Goal: Navigation & Orientation: Understand site structure

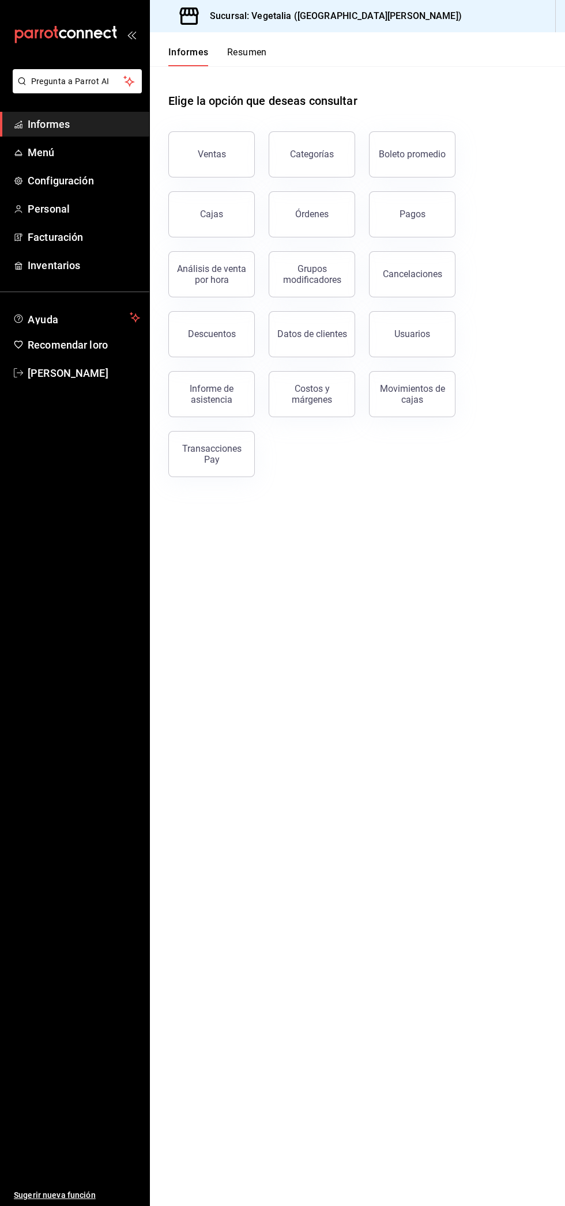
click at [188, 137] on button "Ventas" at bounding box center [211, 154] width 86 height 46
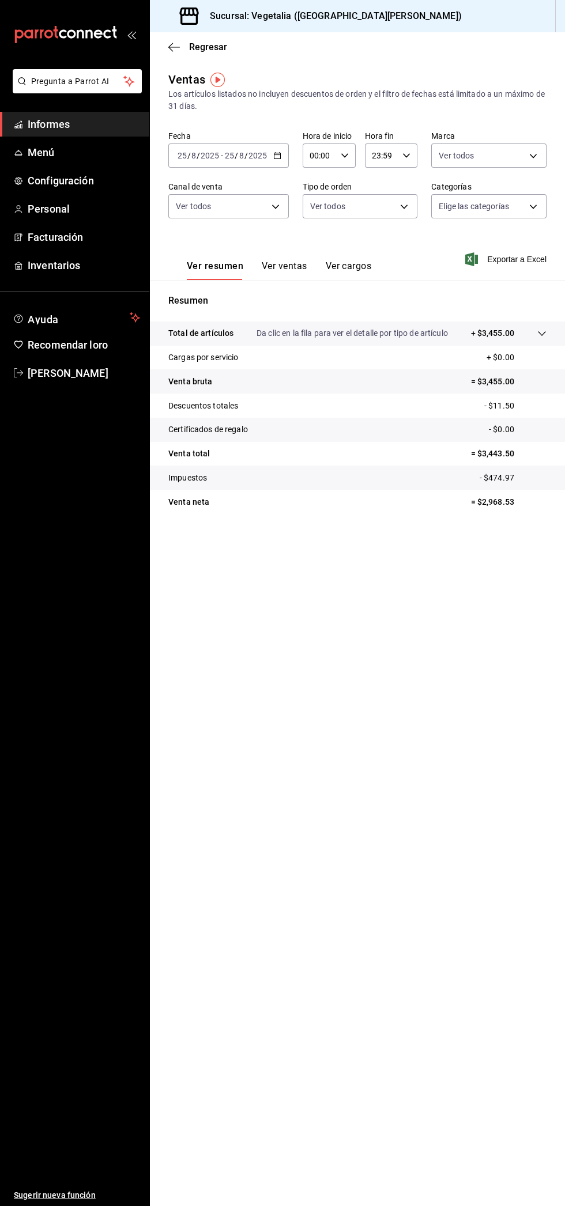
click at [256, 156] on input "2025" at bounding box center [258, 155] width 20 height 9
click at [225, 192] on span "Hoy" at bounding box center [222, 190] width 89 height 12
click at [174, 47] on icon "button" at bounding box center [174, 47] width 12 height 1
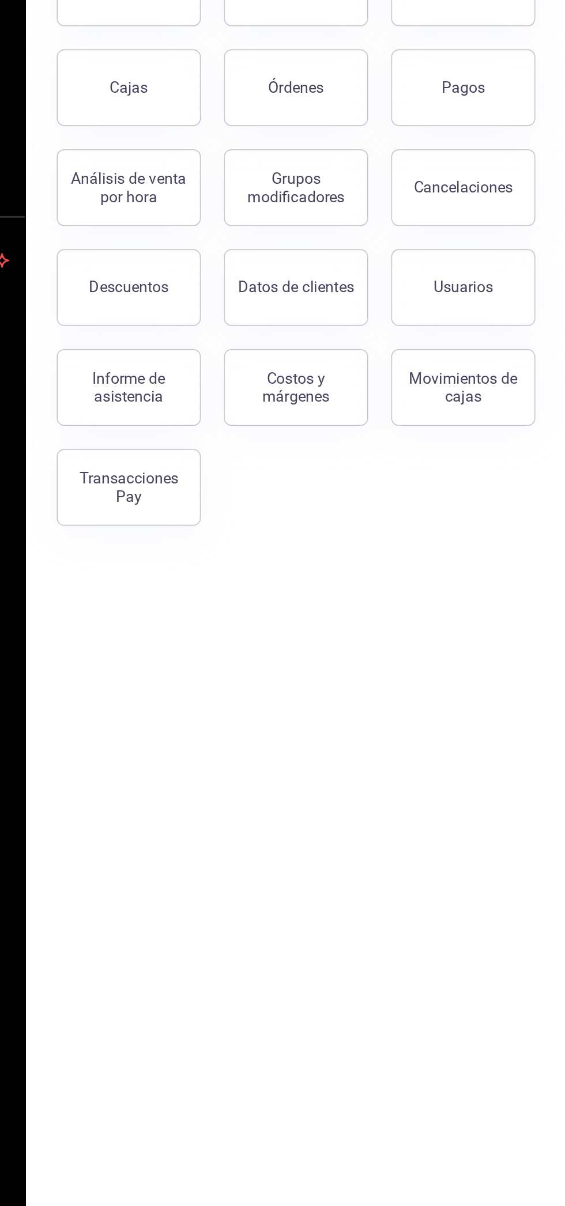
click at [323, 399] on font "Costos y márgenes" at bounding box center [312, 394] width 40 height 22
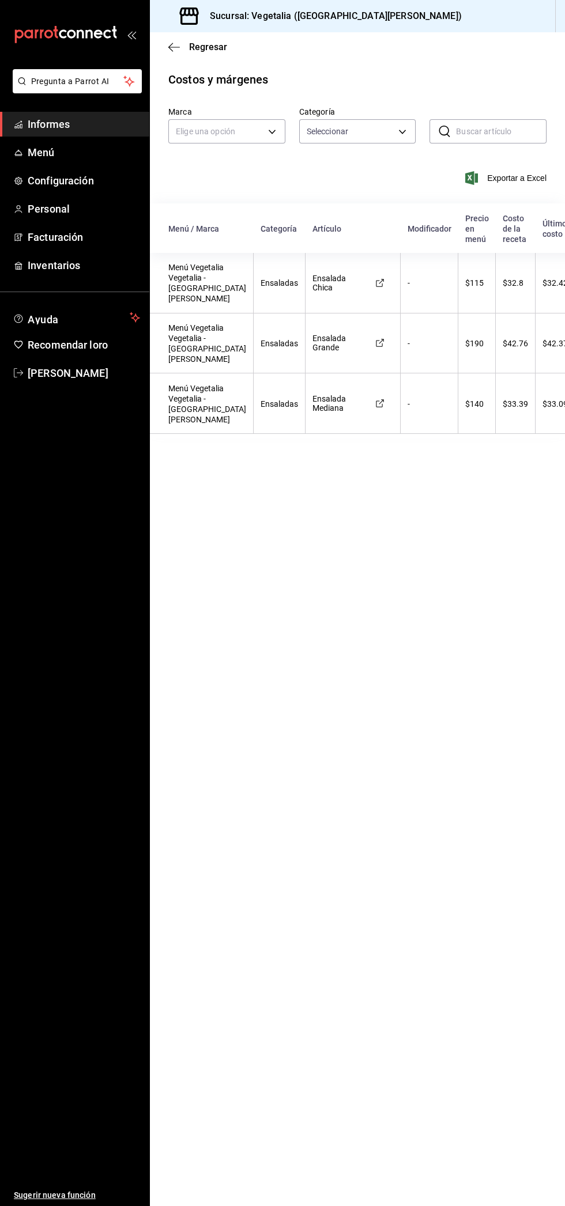
click at [184, 52] on span "Regresar" at bounding box center [197, 46] width 59 height 11
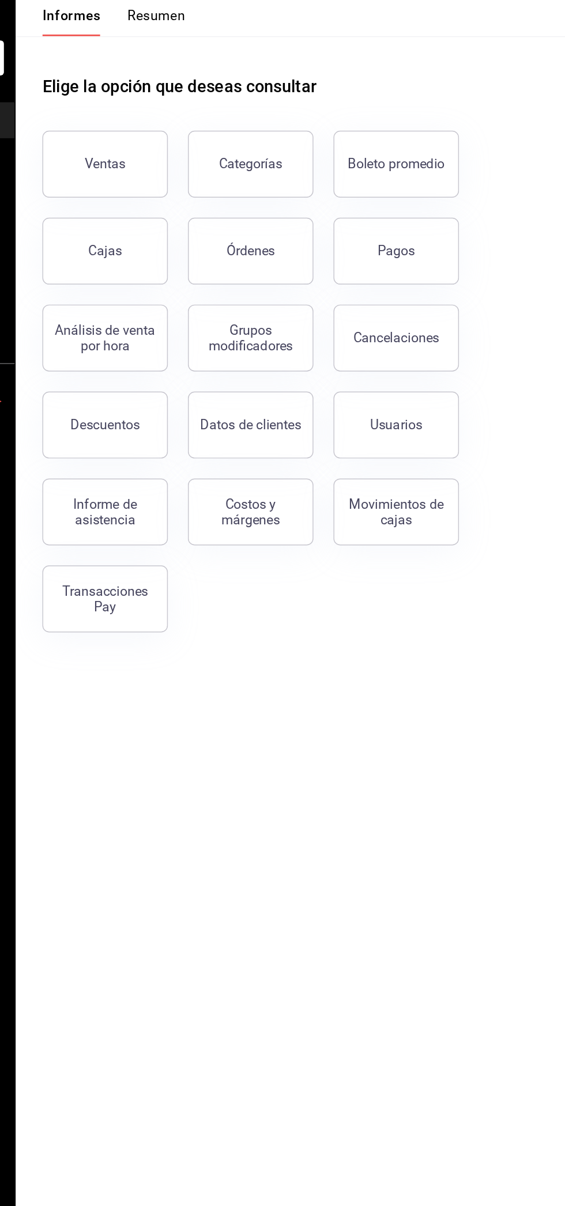
click at [438, 402] on div "Movimientos de cajas" at bounding box center [411, 394] width 71 height 22
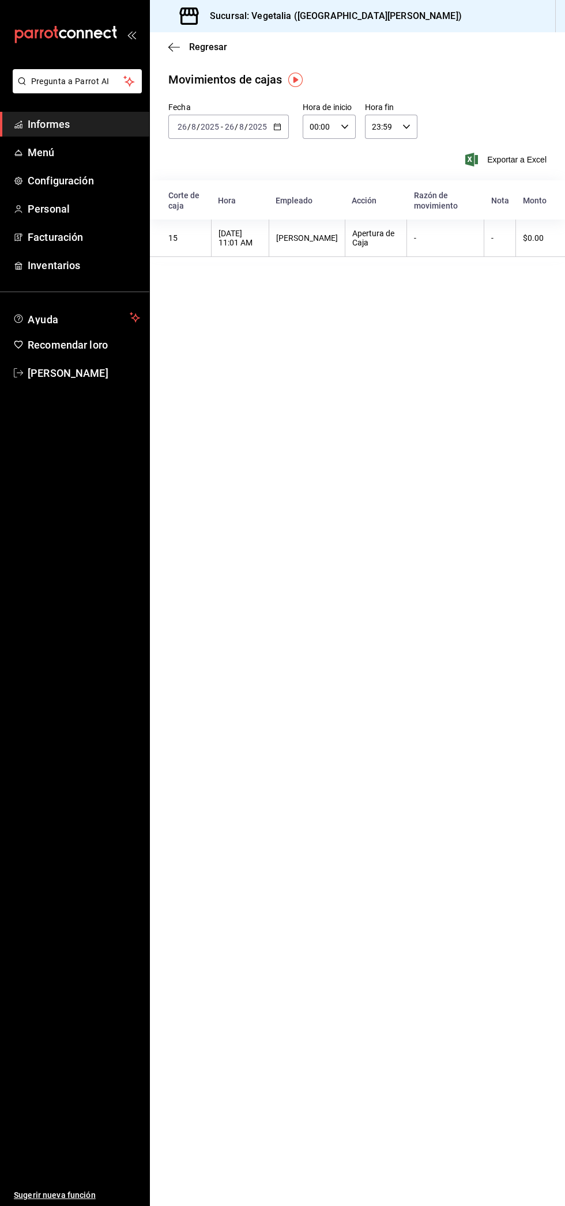
click at [171, 49] on icon "button" at bounding box center [170, 47] width 5 height 9
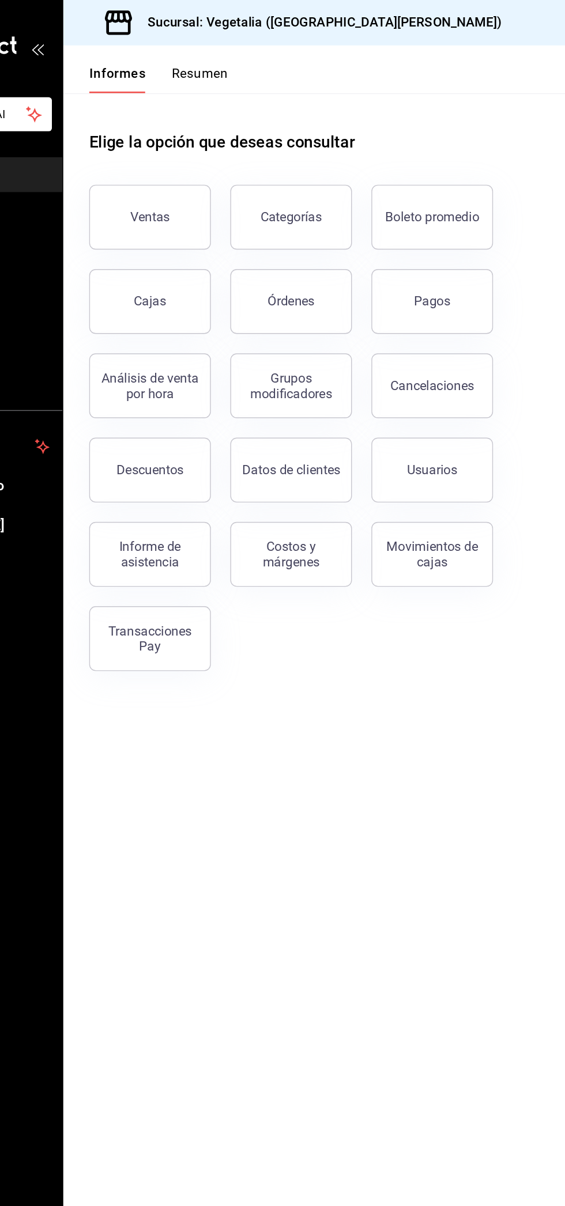
click at [194, 334] on font "Descuentos" at bounding box center [212, 333] width 48 height 11
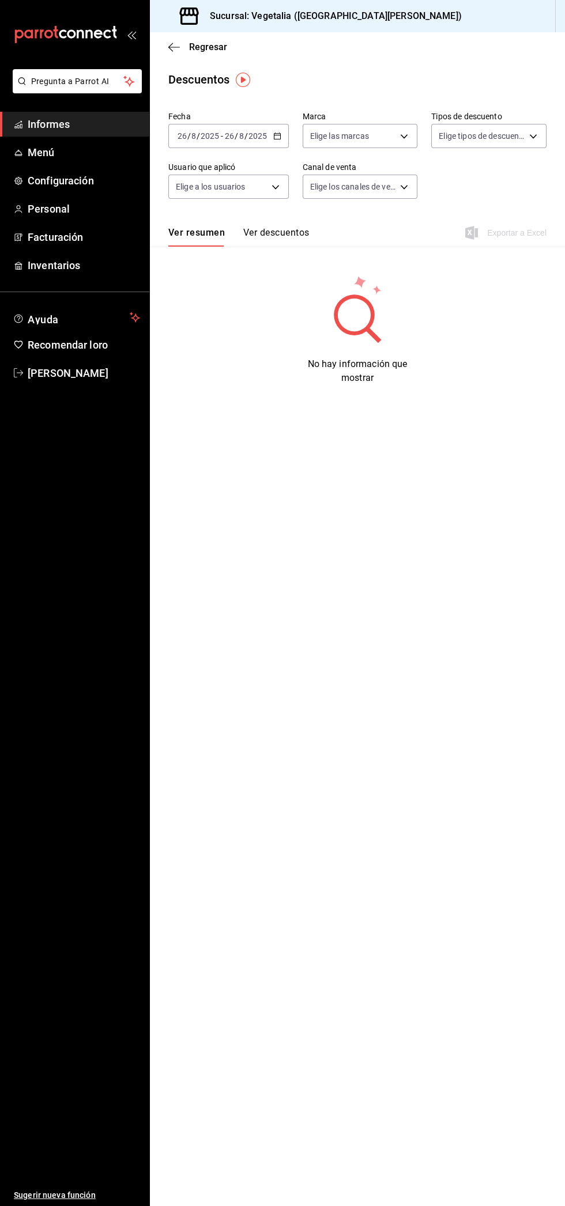
click at [90, 216] on span "Personal" at bounding box center [84, 209] width 112 height 16
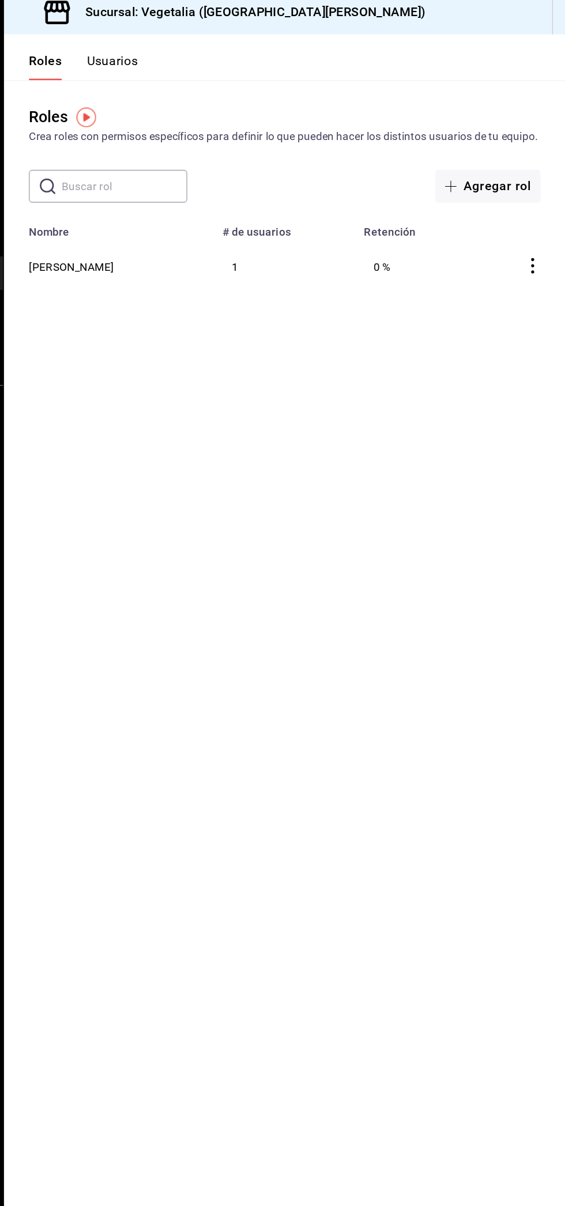
click at [233, 55] on font "Usuarios" at bounding box center [230, 52] width 38 height 11
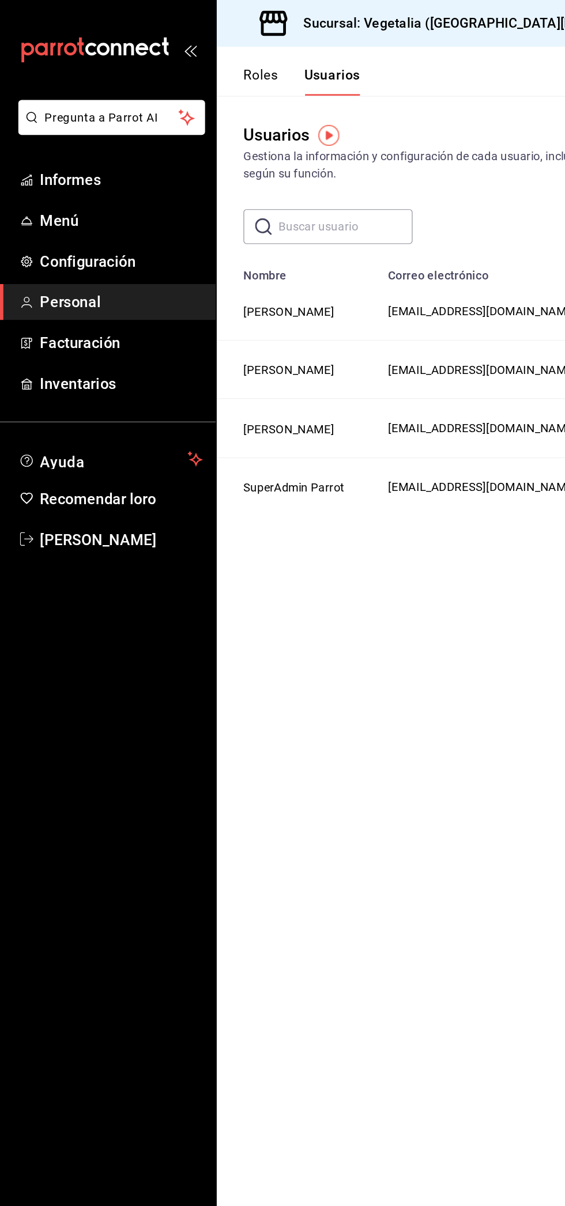
click at [174, 54] on font "Roles" at bounding box center [180, 52] width 24 height 11
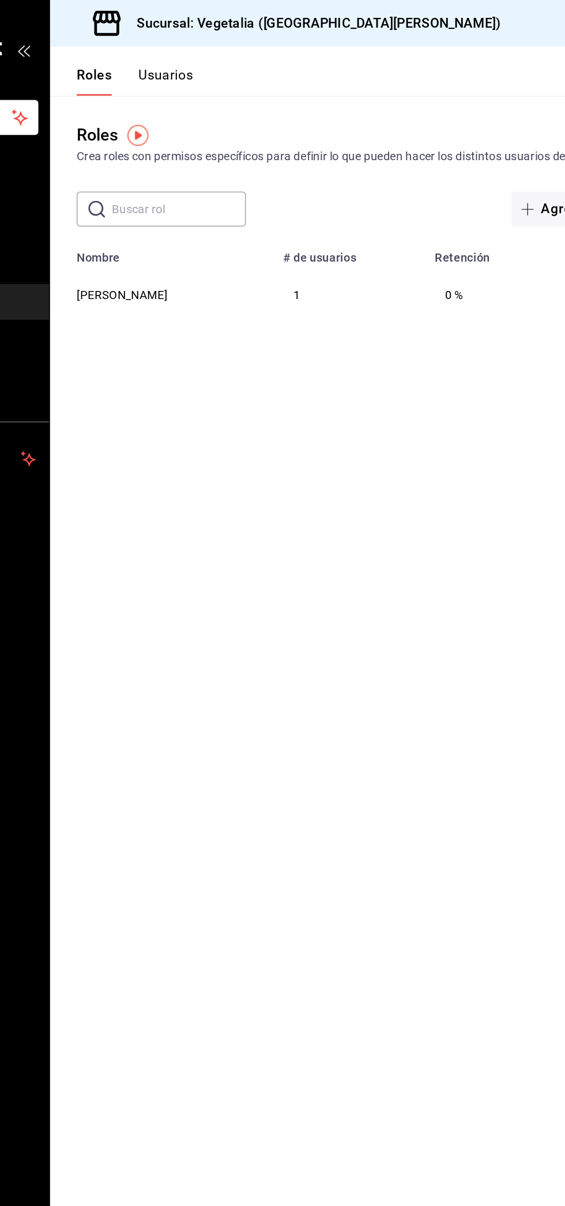
click at [230, 55] on font "Usuarios" at bounding box center [230, 52] width 38 height 11
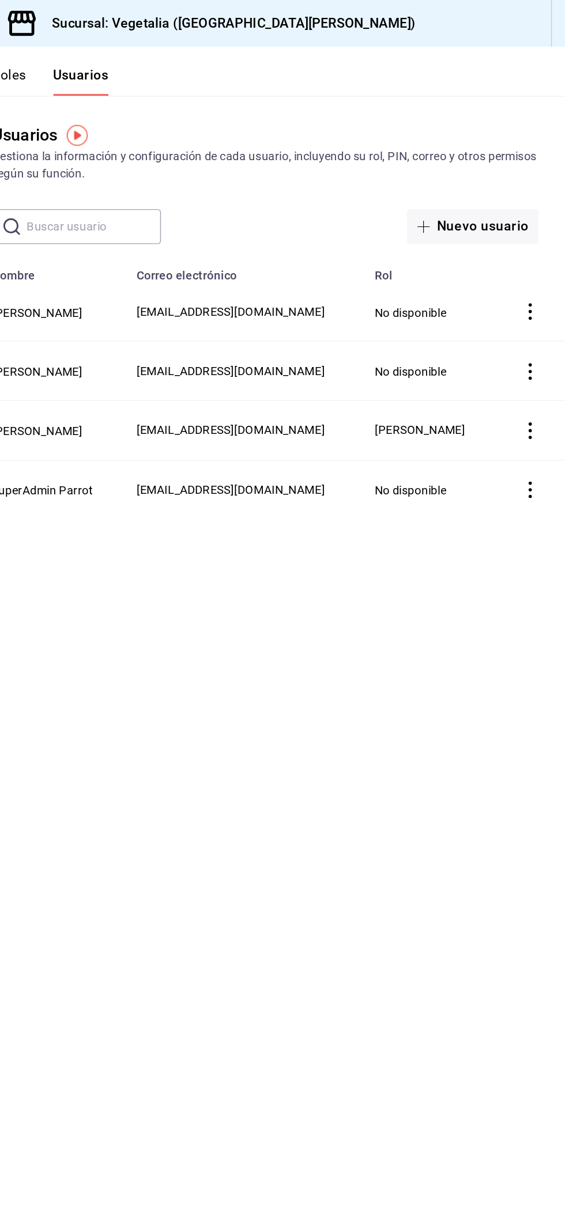
click at [527, 156] on font "Nuevo usuario" at bounding box center [507, 156] width 63 height 11
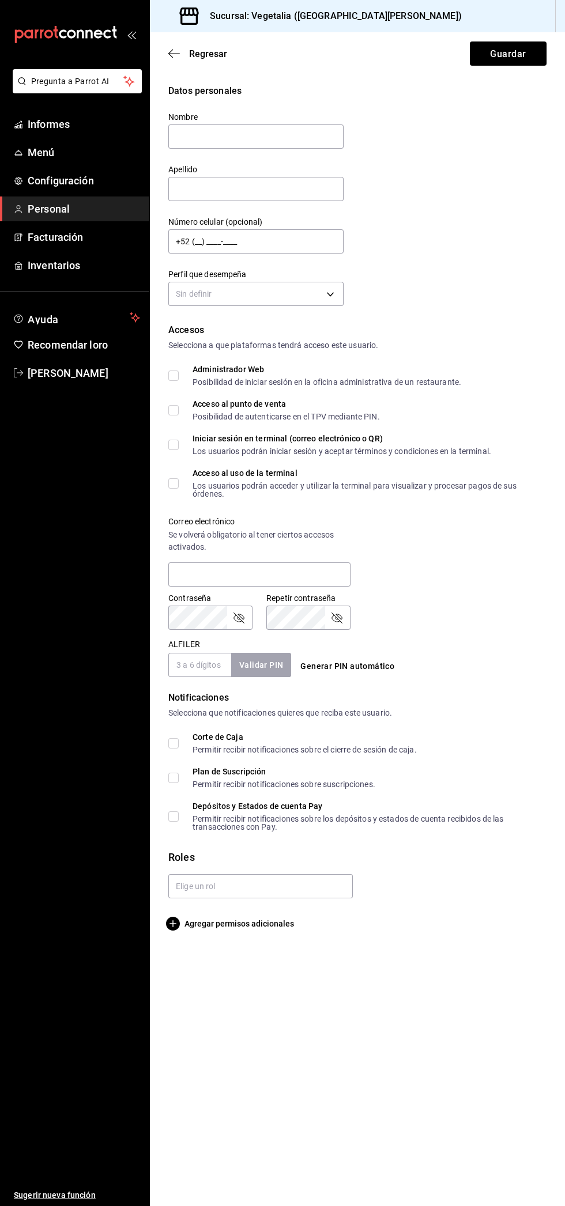
click at [84, 234] on span "Facturación" at bounding box center [84, 237] width 112 height 16
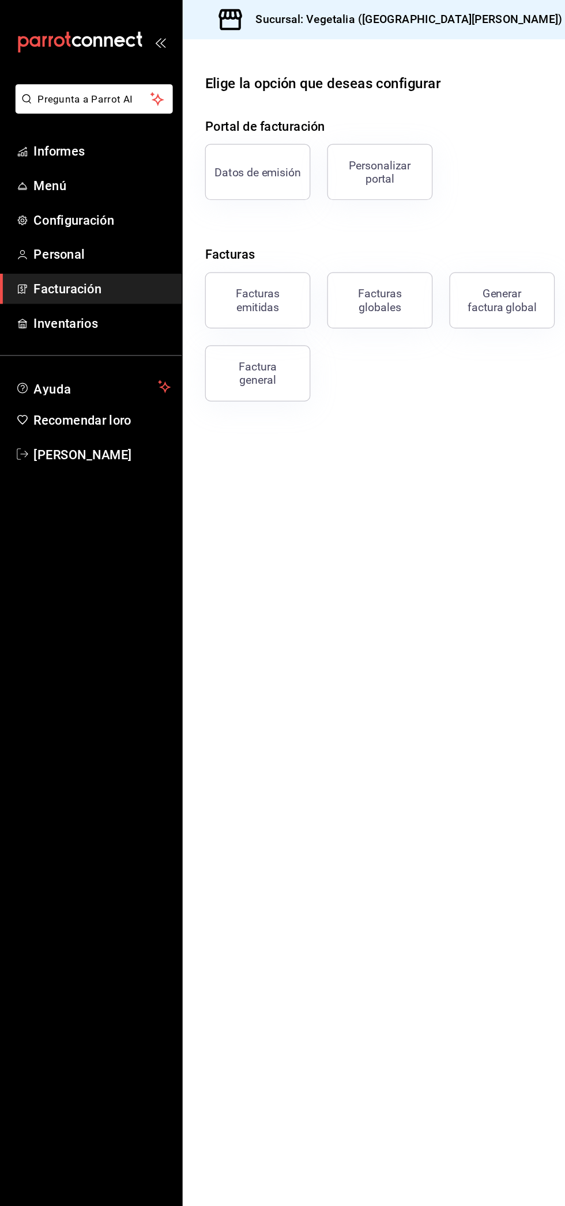
click at [89, 125] on span "Informes" at bounding box center [84, 124] width 112 height 16
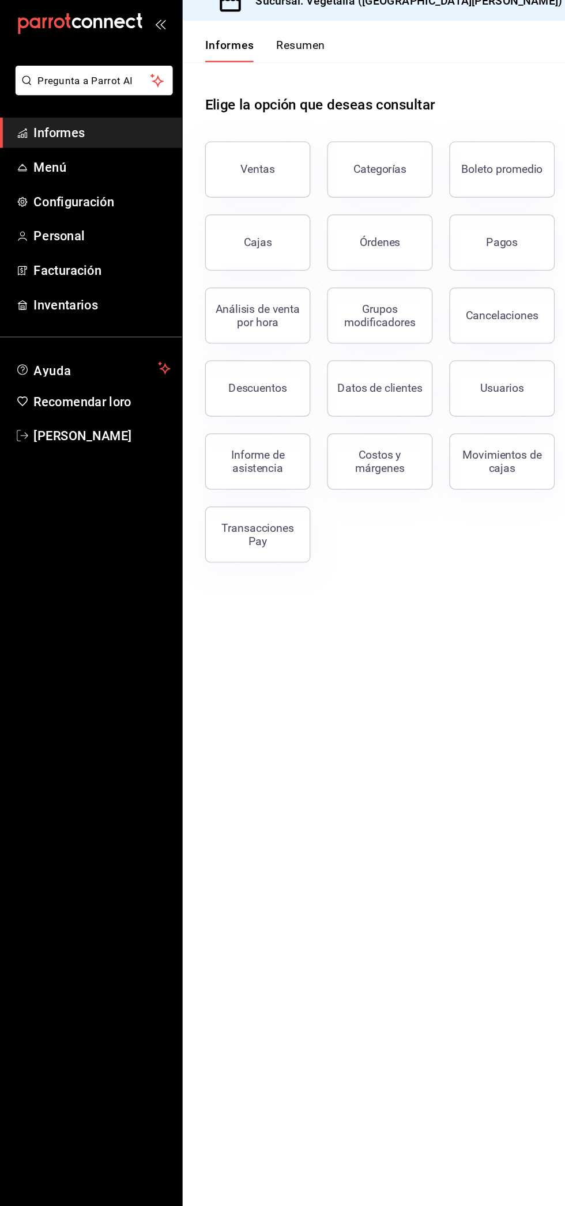
click at [90, 156] on span "Menú" at bounding box center [84, 153] width 112 height 16
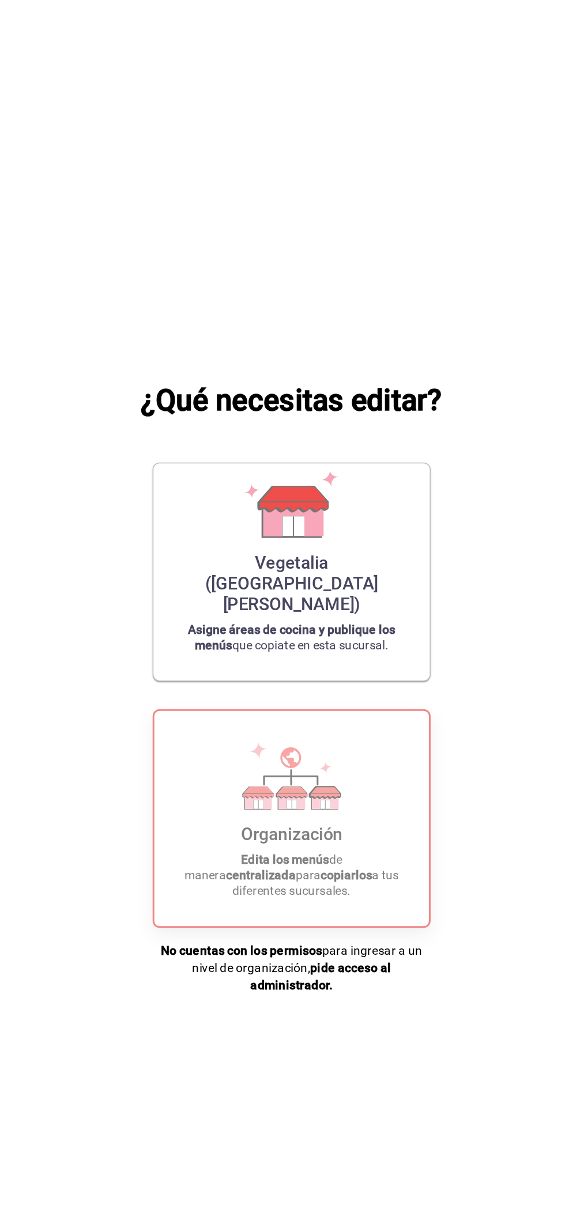
click at [311, 712] on div "Organización Edita los menús de manera centralizada para copiarlos a tus difere…" at bounding box center [357, 688] width 154 height 124
